Goal: Navigation & Orientation: Find specific page/section

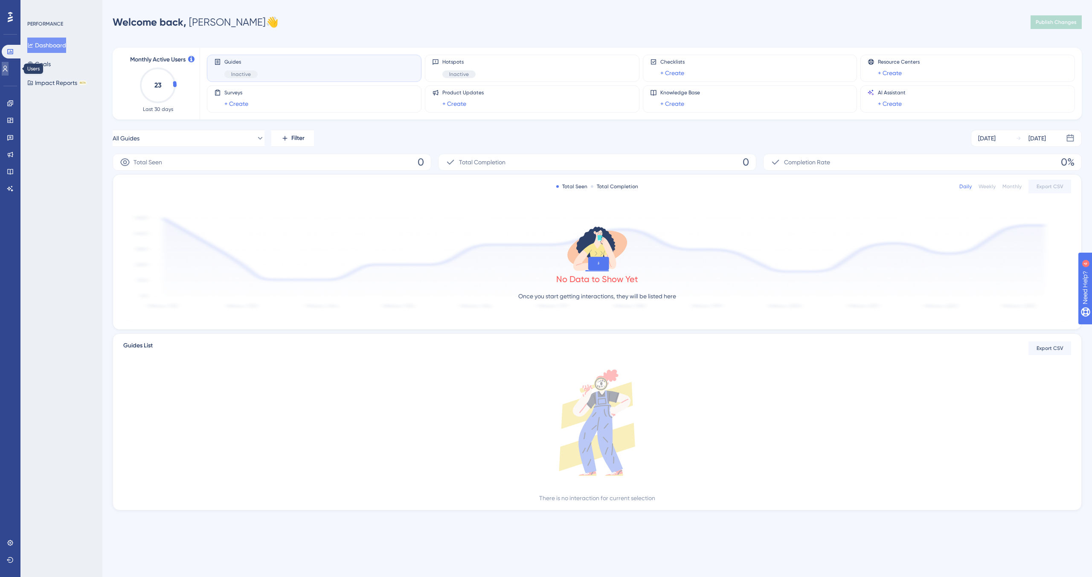
click at [7, 71] on icon at bounding box center [5, 68] width 7 height 7
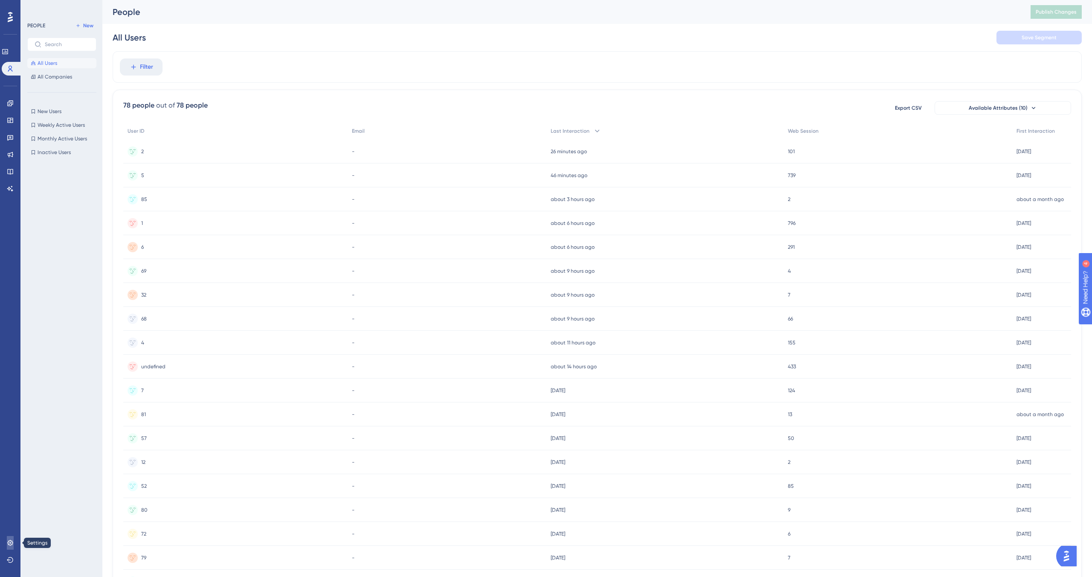
click at [9, 547] on link at bounding box center [10, 543] width 7 height 14
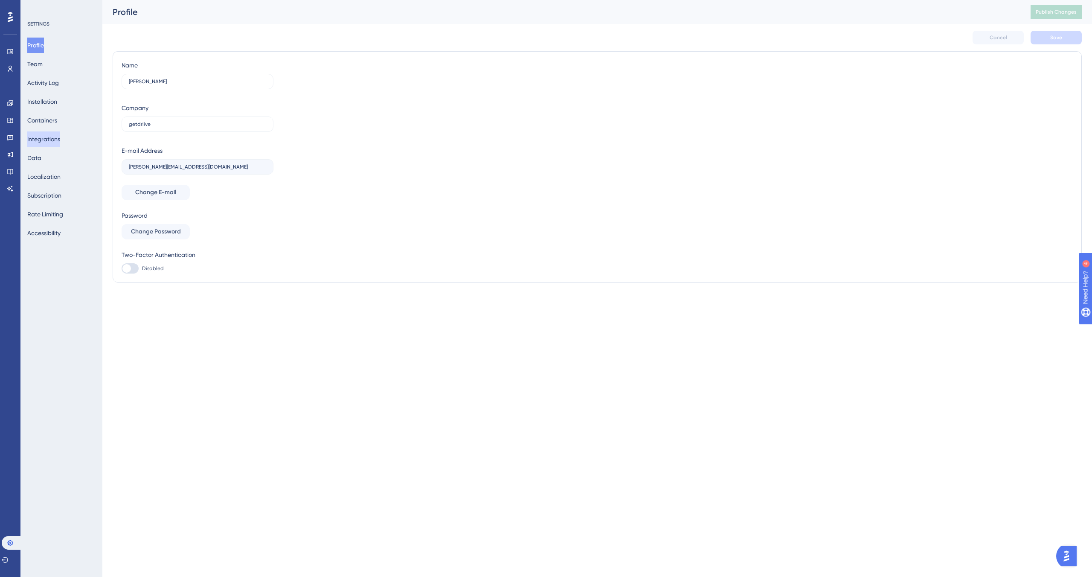
click at [52, 142] on button "Integrations" at bounding box center [43, 138] width 33 height 15
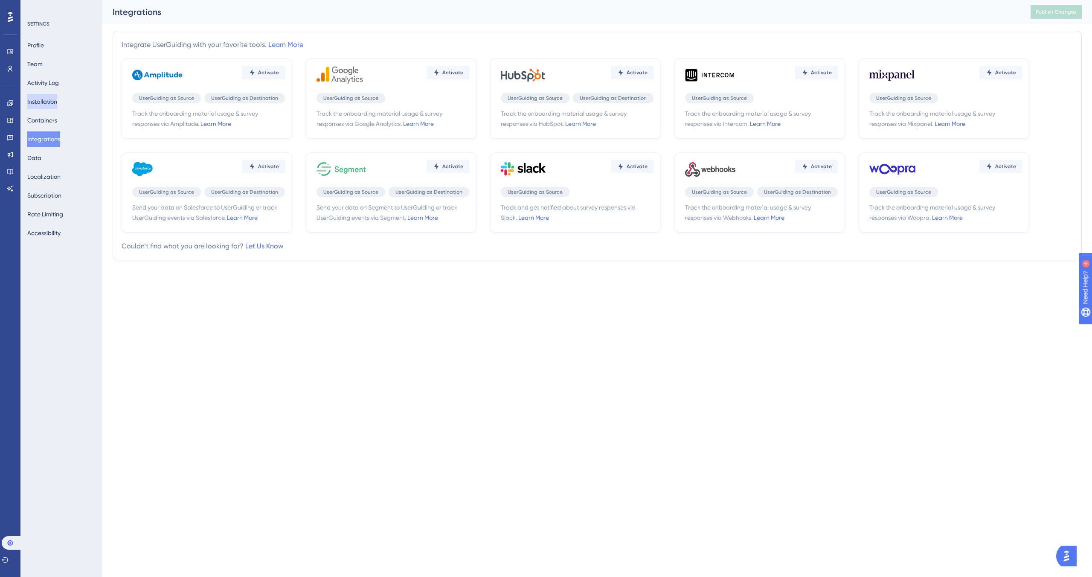
click at [50, 96] on button "Installation" at bounding box center [42, 101] width 30 height 15
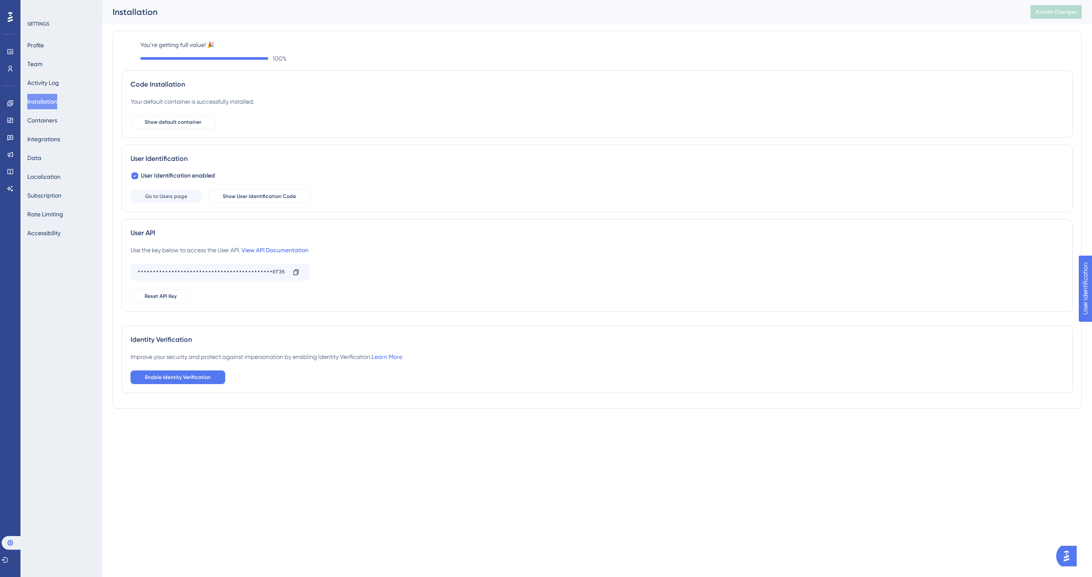
click at [292, 249] on link "View API Documentation" at bounding box center [274, 250] width 67 height 7
